Goal: Understand process/instructions: Learn how to perform a task or action

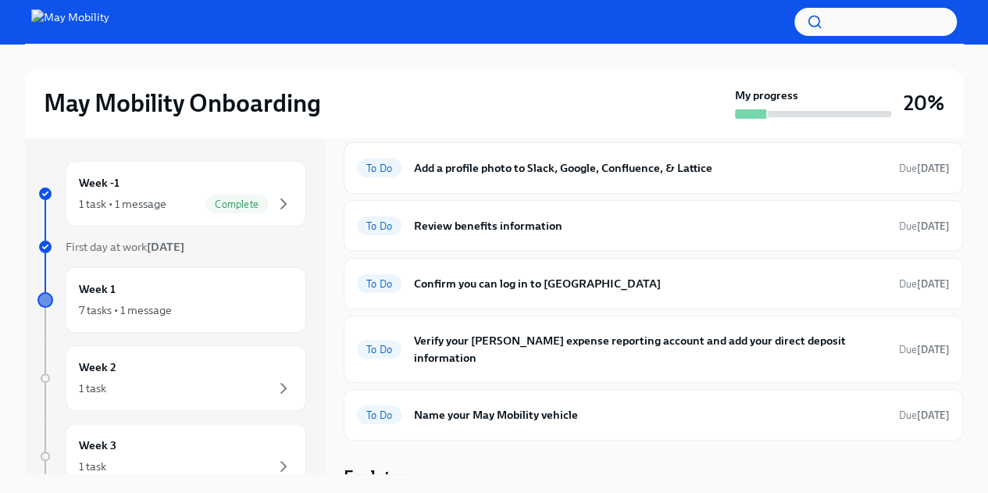
scroll to position [72, 0]
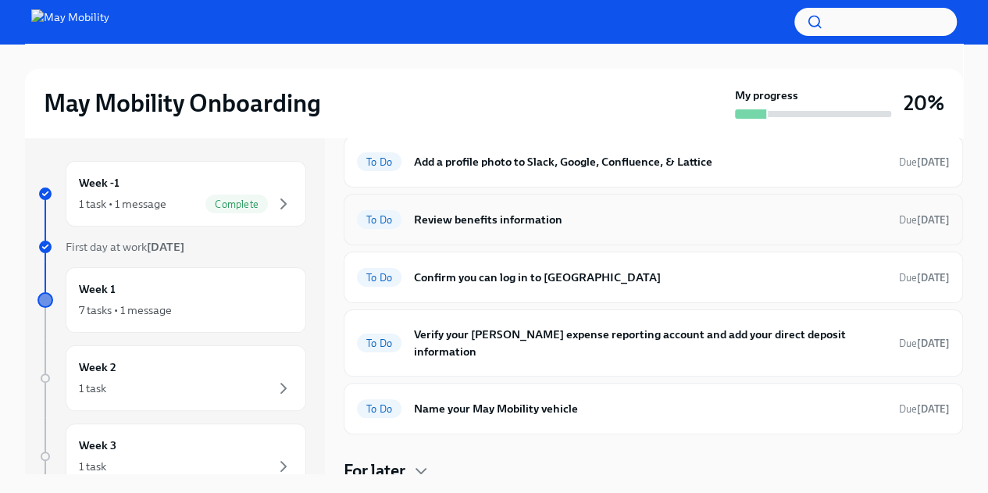
click at [523, 226] on h6 "Review benefits information" at bounding box center [650, 219] width 473 height 17
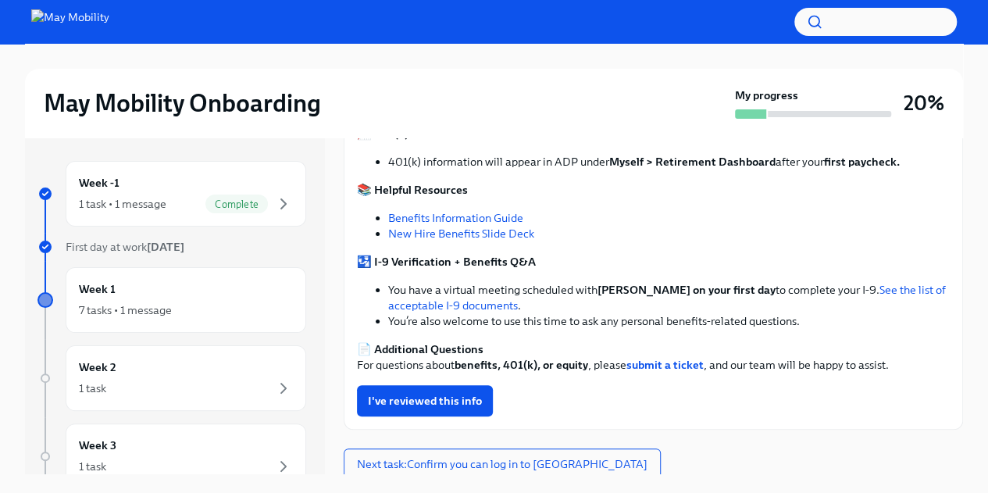
scroll to position [320, 0]
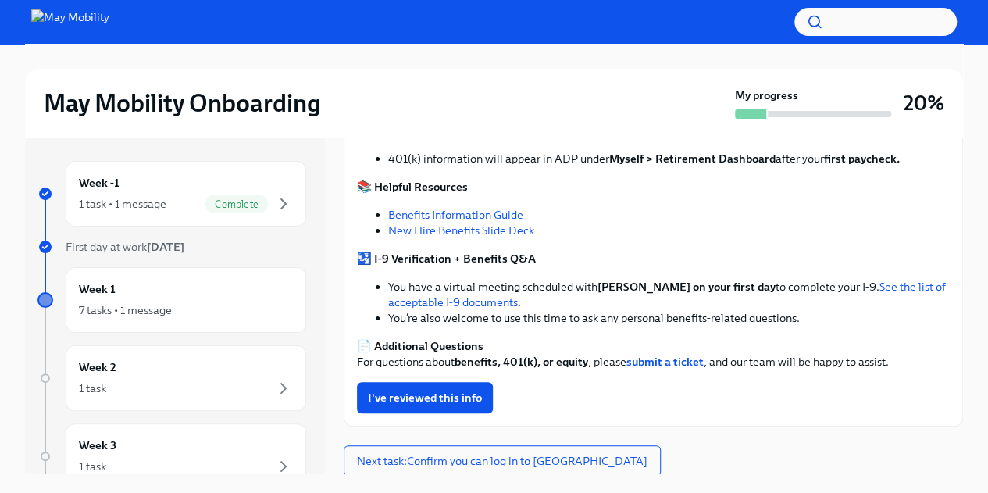
click at [625, 291] on strong "[PERSON_NAME] on your first day" at bounding box center [686, 287] width 178 height 14
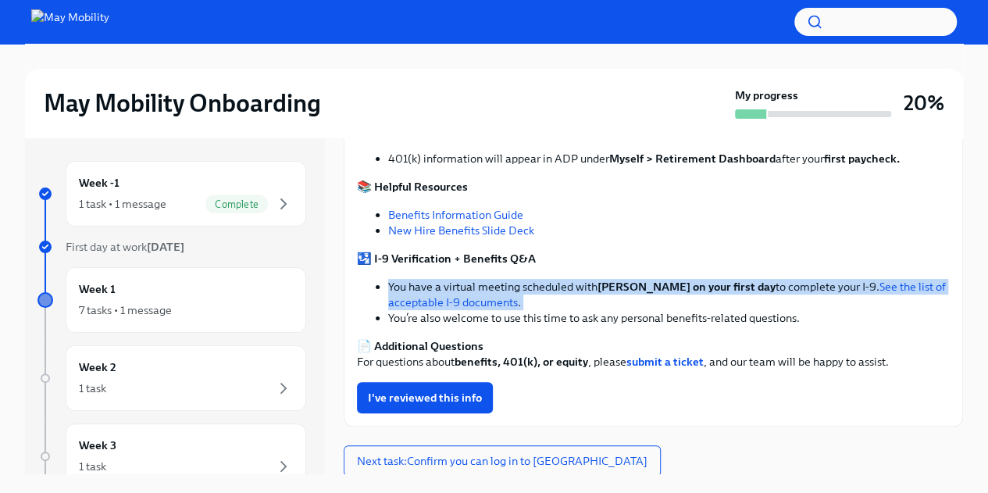
click at [625, 291] on strong "[PERSON_NAME] on your first day" at bounding box center [686, 287] width 178 height 14
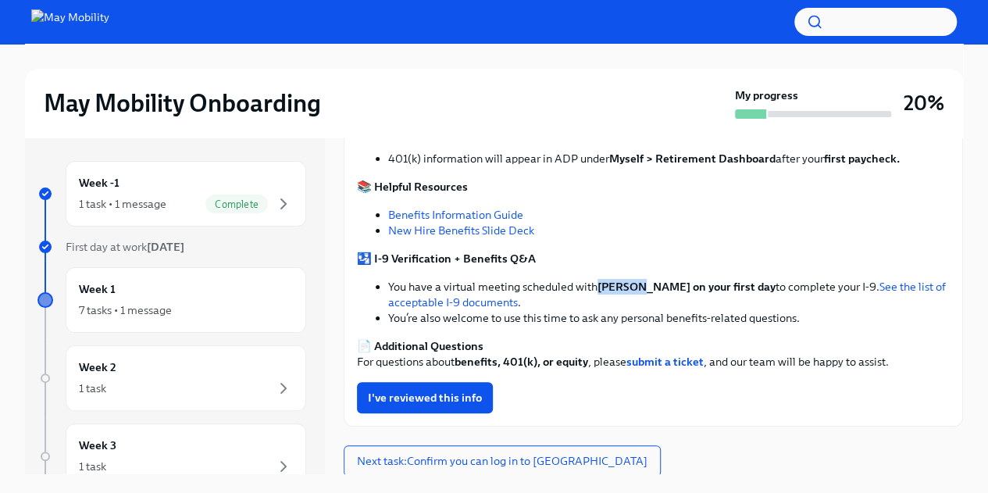
click at [625, 291] on strong "[PERSON_NAME] on your first day" at bounding box center [686, 287] width 178 height 14
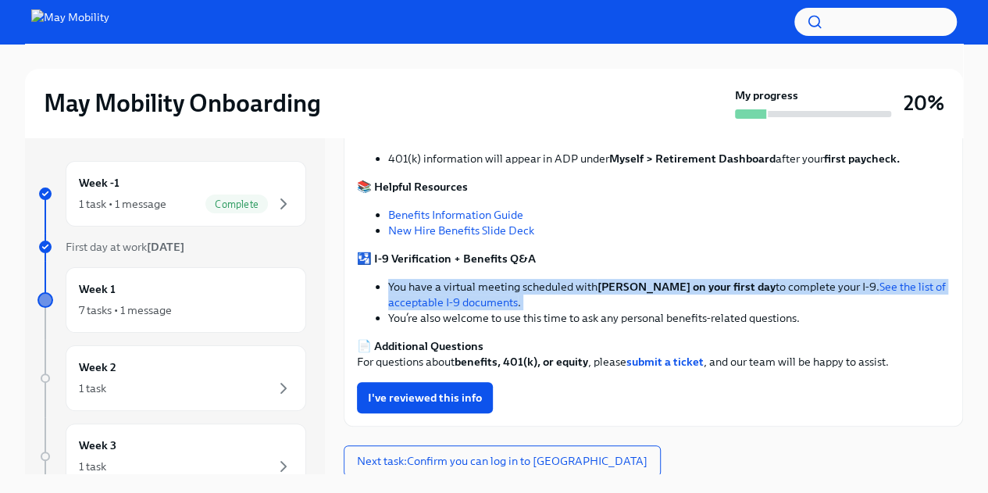
click at [625, 291] on strong "[PERSON_NAME] on your first day" at bounding box center [686, 287] width 178 height 14
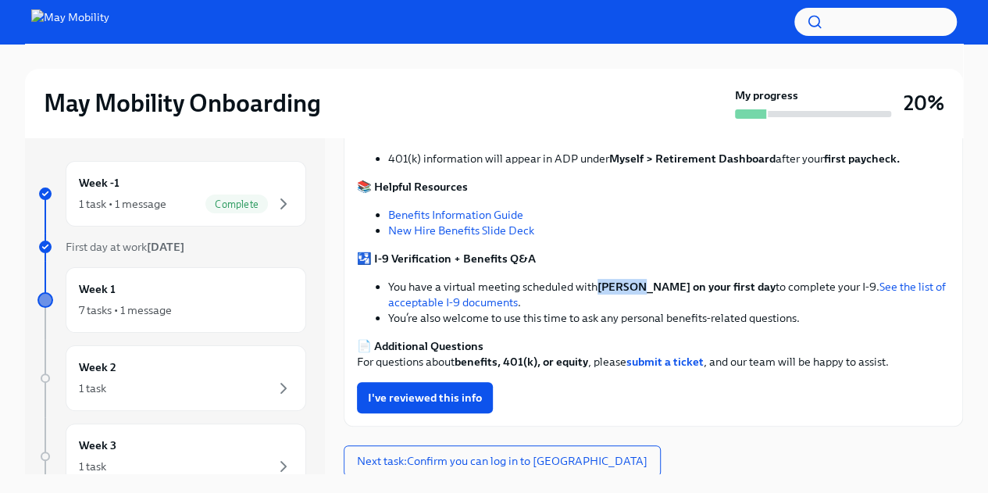
click at [625, 291] on strong "[PERSON_NAME] on your first day" at bounding box center [686, 287] width 178 height 14
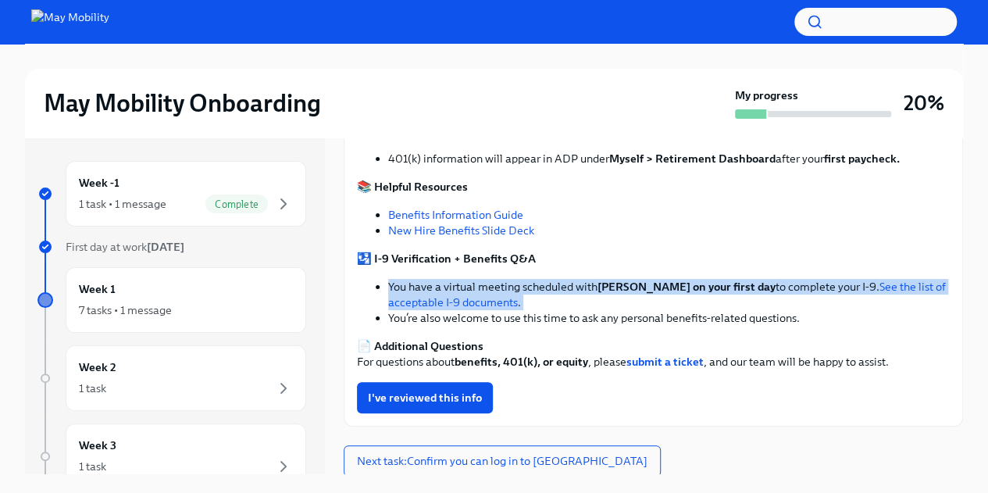
click at [625, 291] on strong "[PERSON_NAME] on your first day" at bounding box center [686, 287] width 178 height 14
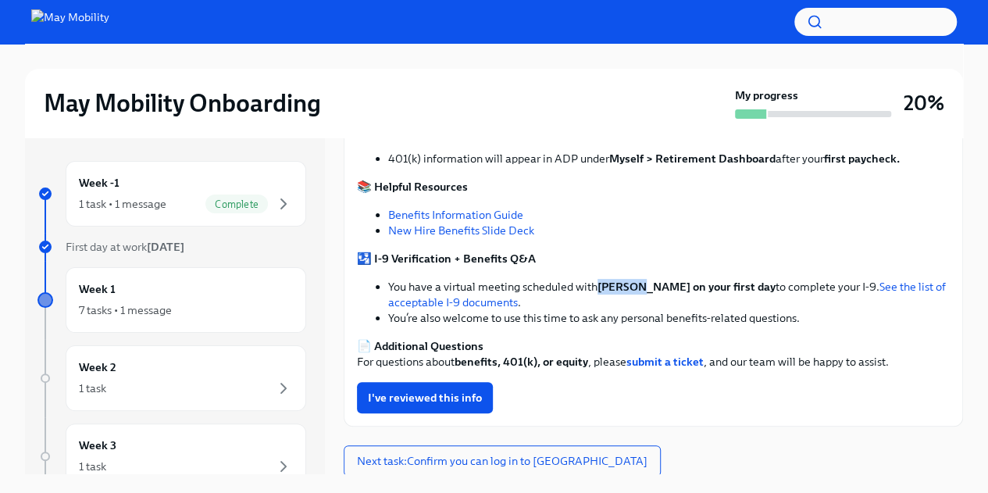
click at [625, 291] on strong "[PERSON_NAME] on your first day" at bounding box center [686, 287] width 178 height 14
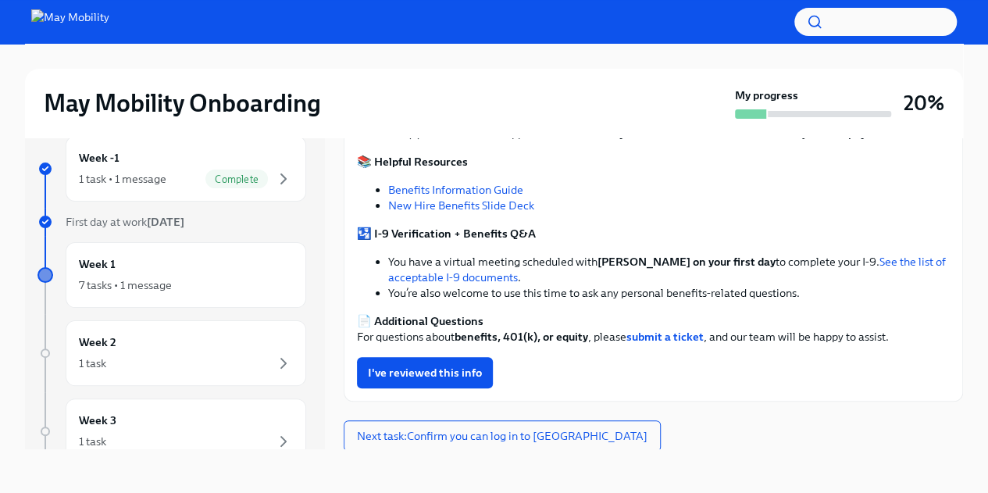
click at [537, 338] on strong "benefits, 401(k), or equity" at bounding box center [522, 337] width 134 height 14
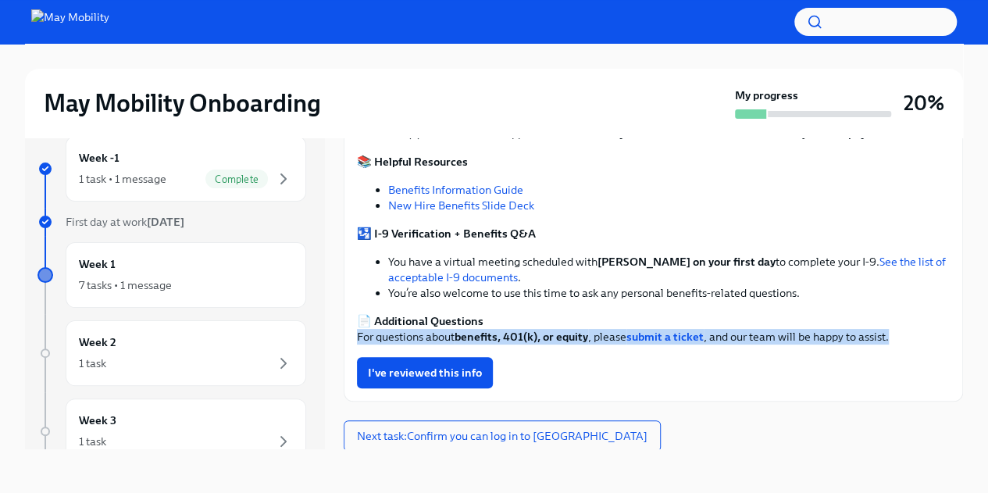
click at [537, 338] on strong "benefits, 401(k), or equity" at bounding box center [522, 337] width 134 height 14
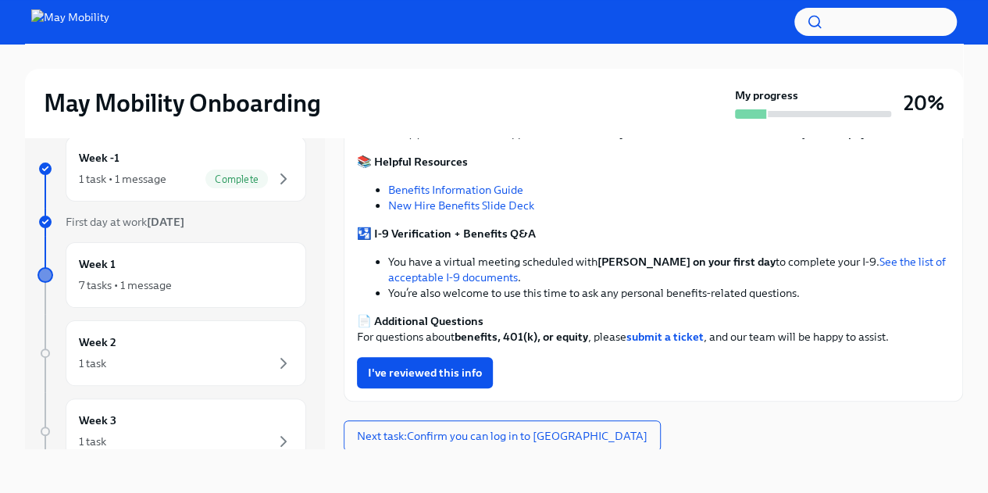
click at [529, 299] on li "You’re also welcome to use this time to ask any personal benefits-related quest…" at bounding box center [669, 293] width 562 height 16
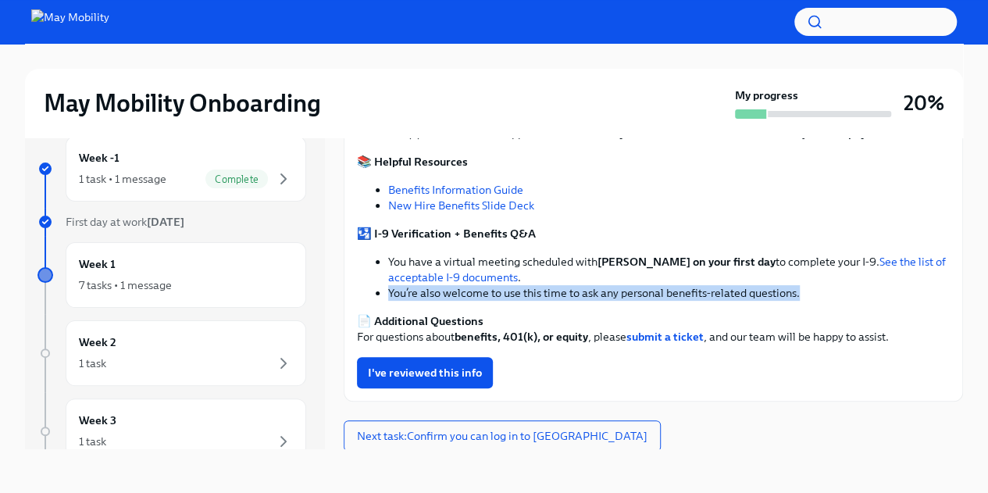
click at [529, 299] on li "You’re also welcome to use this time to ask any personal benefits-related quest…" at bounding box center [669, 293] width 562 height 16
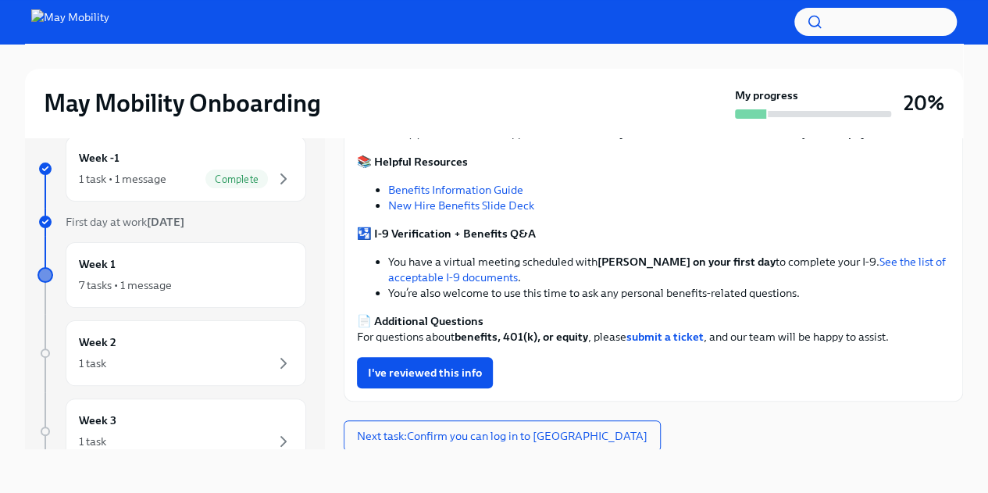
click at [512, 330] on strong "benefits, 401(k), or equity" at bounding box center [522, 337] width 134 height 14
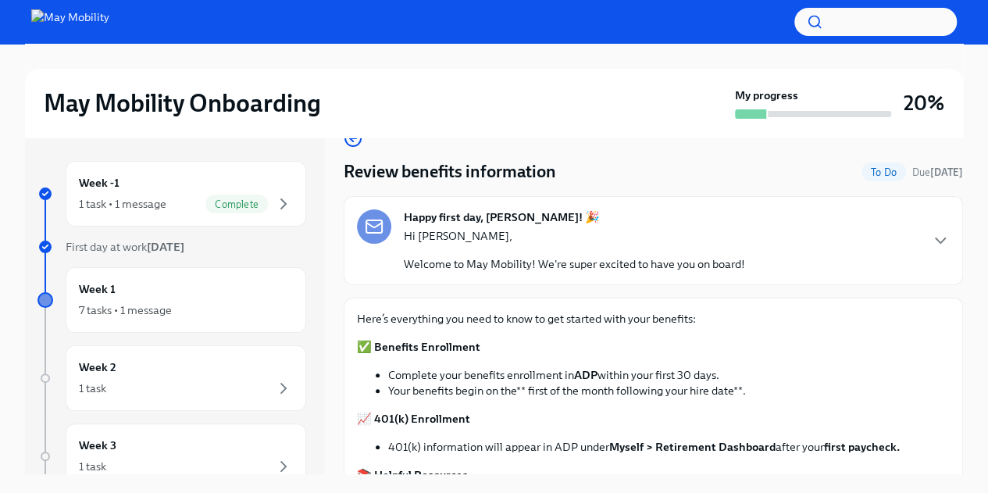
scroll to position [25, 0]
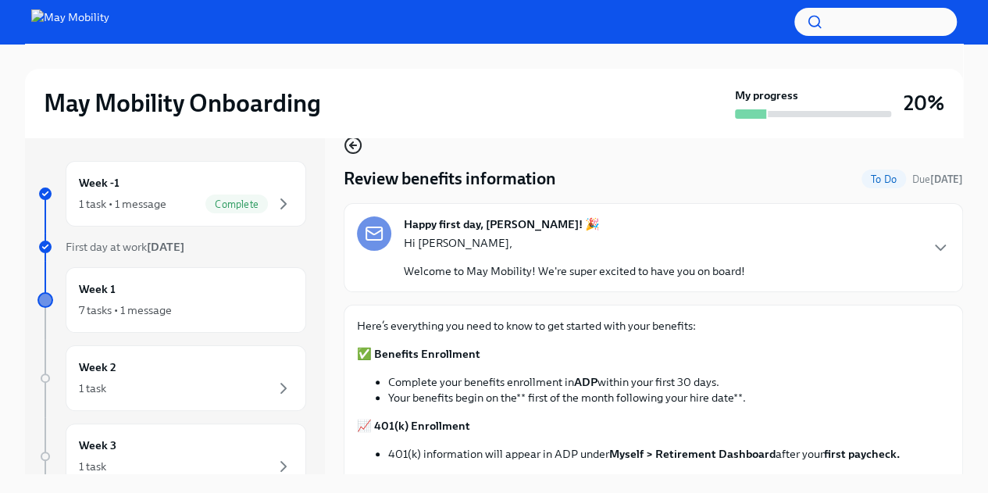
click at [352, 149] on icon "button" at bounding box center [353, 145] width 19 height 19
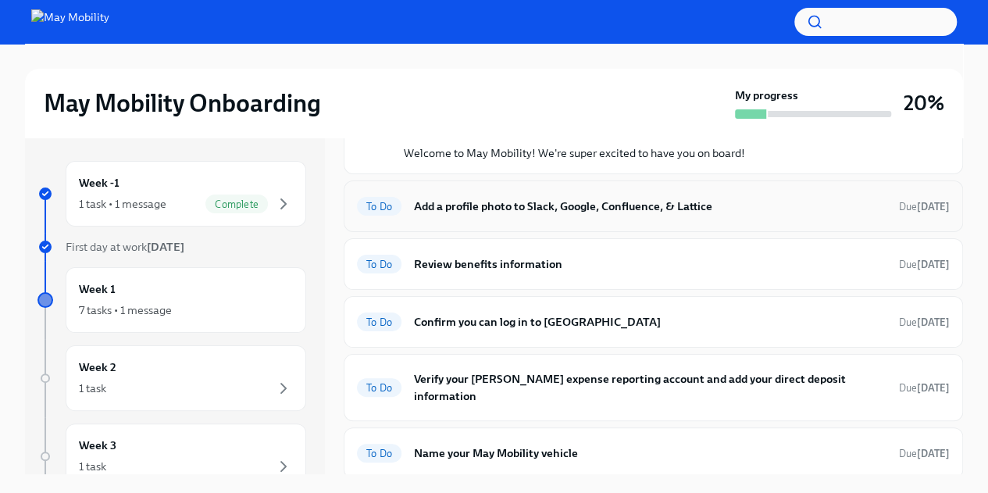
scroll to position [123, 0]
click at [487, 259] on h6 "Review benefits information" at bounding box center [650, 263] width 473 height 17
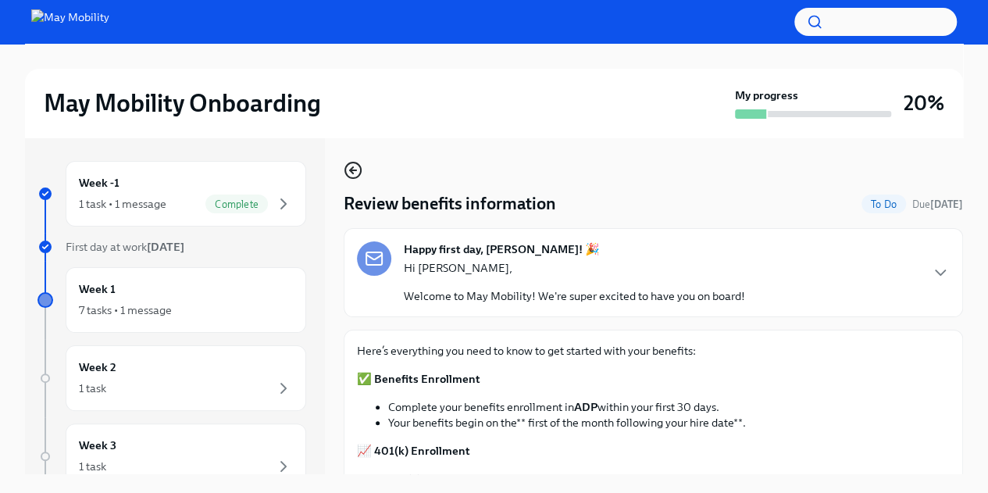
click at [350, 169] on icon "button" at bounding box center [351, 170] width 3 height 6
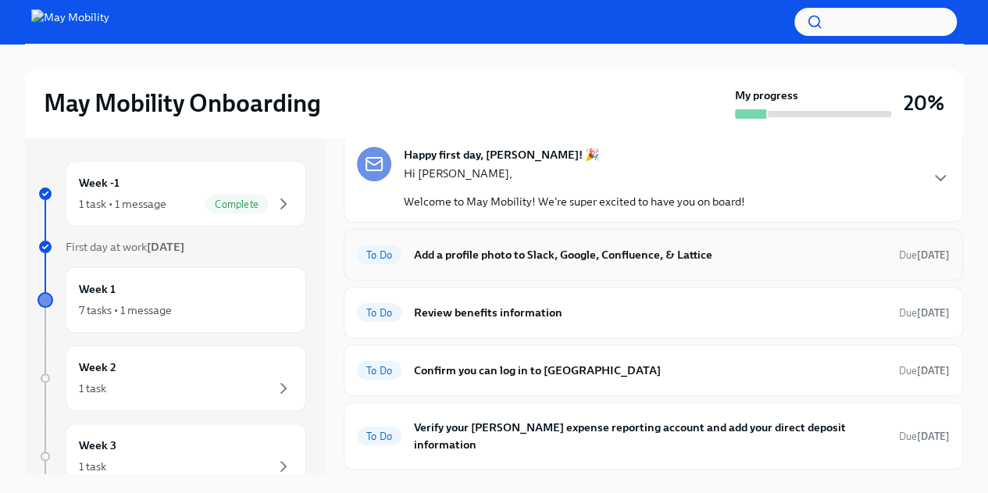
scroll to position [76, 0]
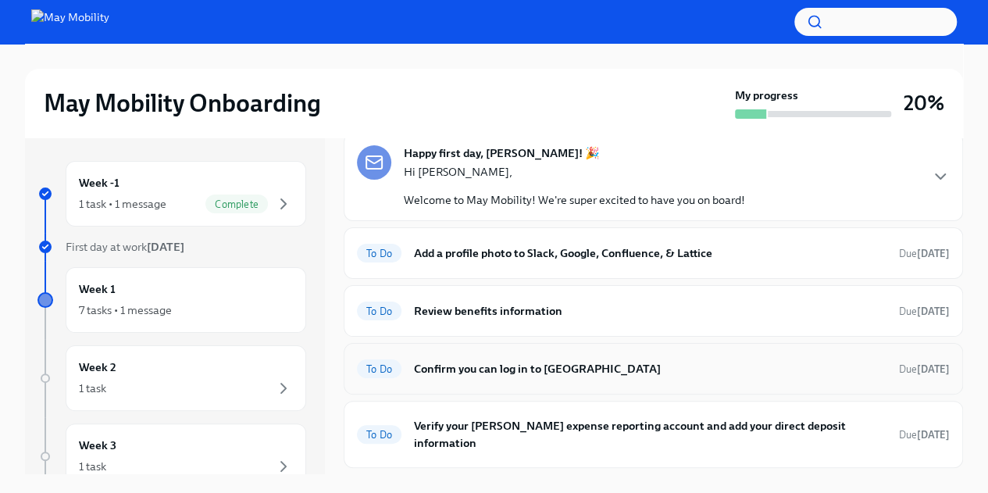
click at [465, 374] on h6 "Confirm you can log in to [GEOGRAPHIC_DATA]" at bounding box center [650, 368] width 473 height 17
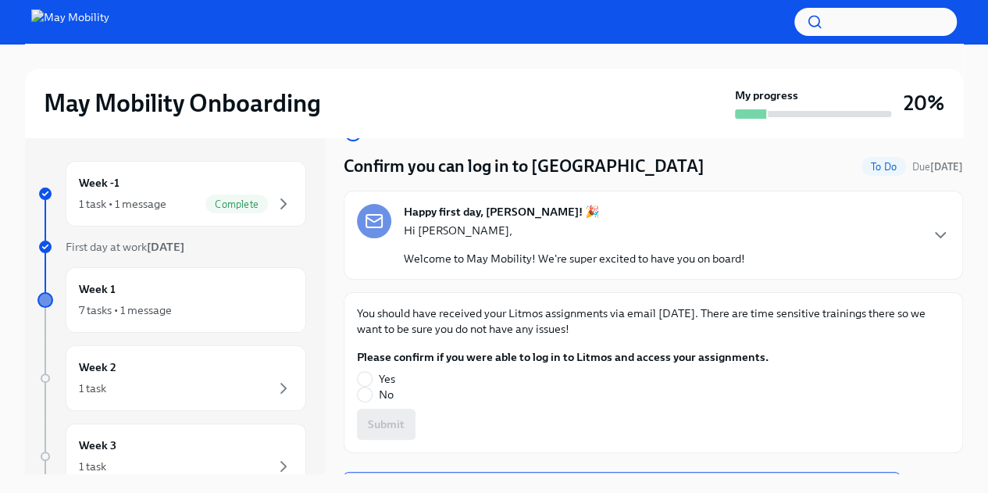
scroll to position [28, 0]
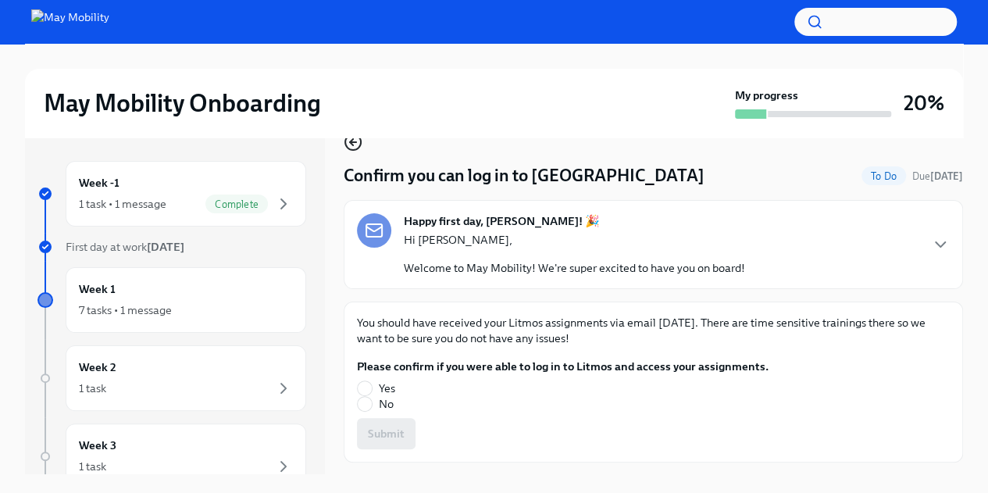
click at [350, 143] on icon "button" at bounding box center [353, 142] width 19 height 19
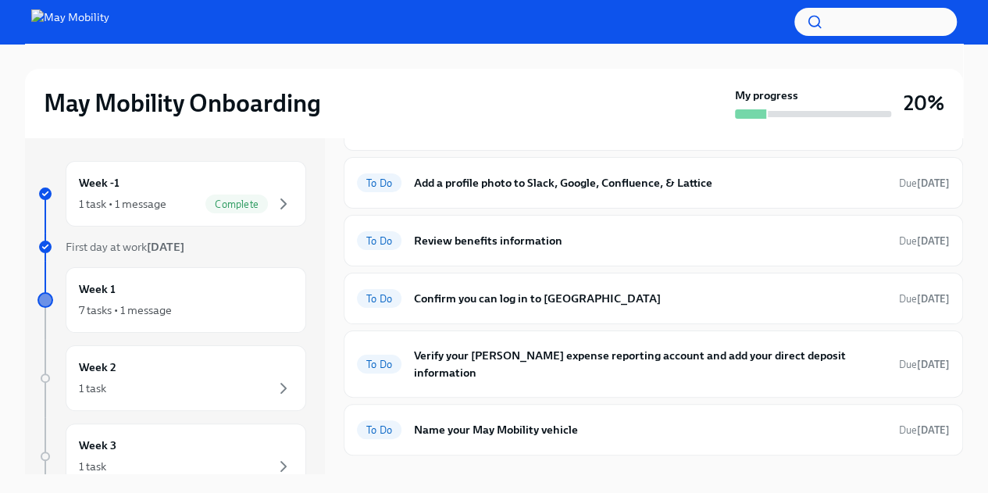
scroll to position [205, 0]
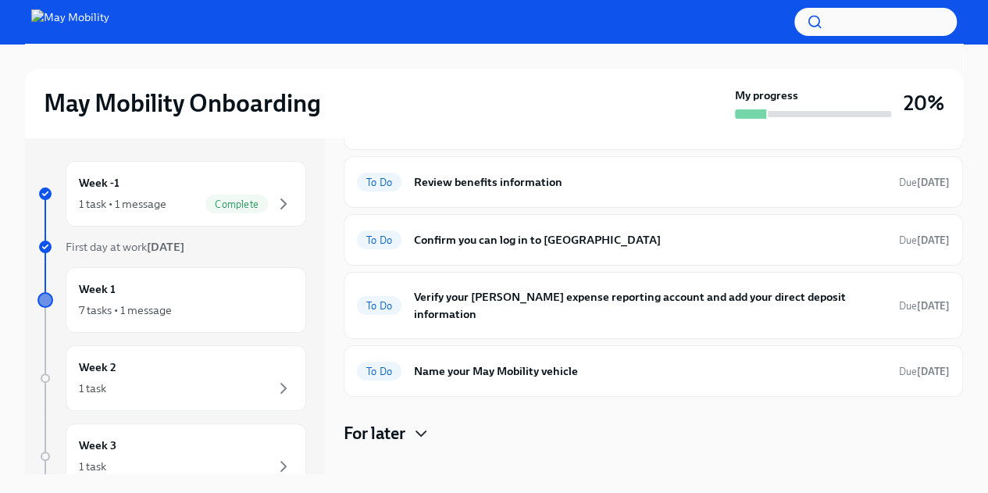
click at [415, 424] on icon "button" at bounding box center [421, 433] width 19 height 19
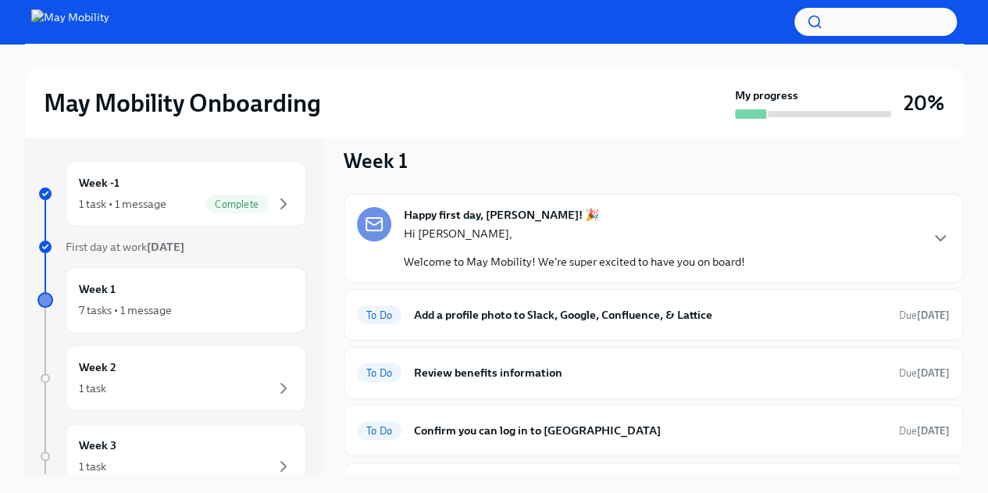
scroll to position [0, 0]
